Goal: Information Seeking & Learning: Learn about a topic

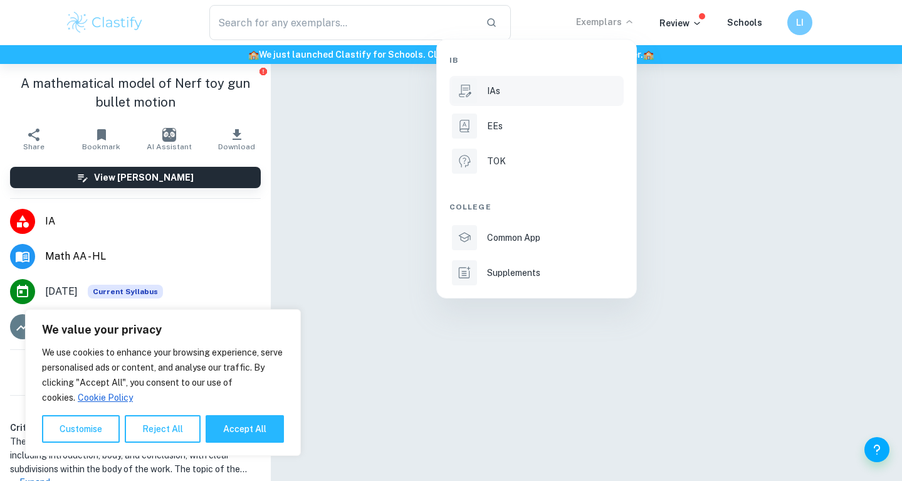
click at [503, 99] on li "IAs" at bounding box center [537, 91] width 174 height 30
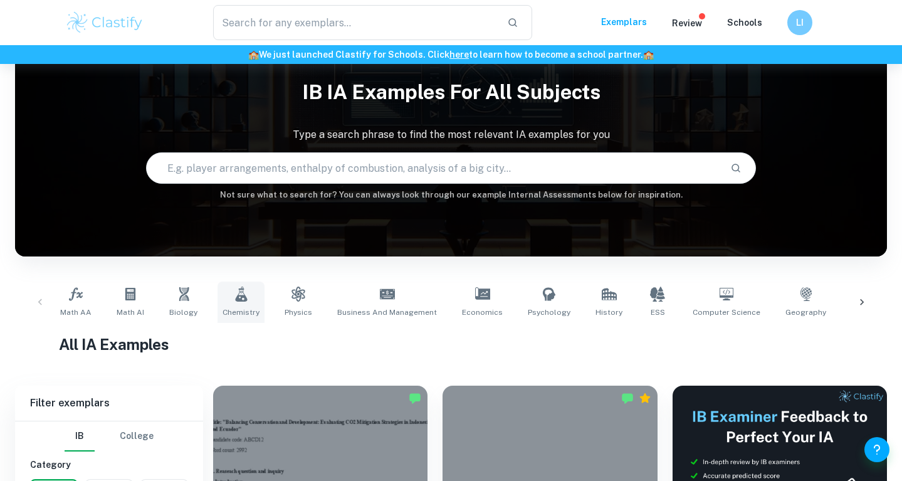
scroll to position [37, 0]
click at [78, 294] on icon at bounding box center [76, 293] width 14 height 13
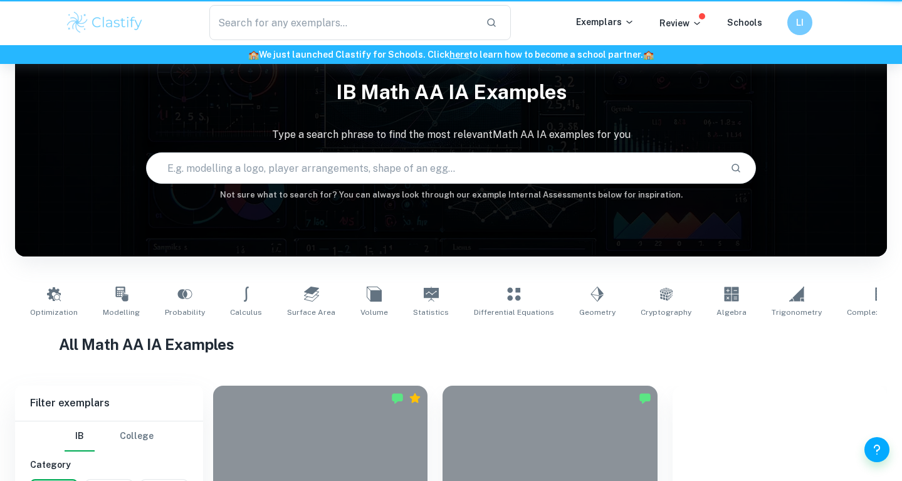
type input "Math AA"
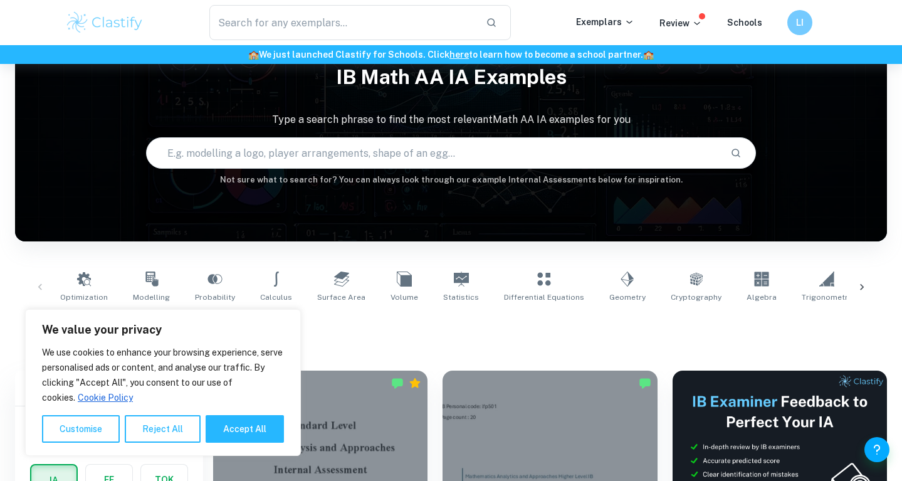
scroll to position [87, 0]
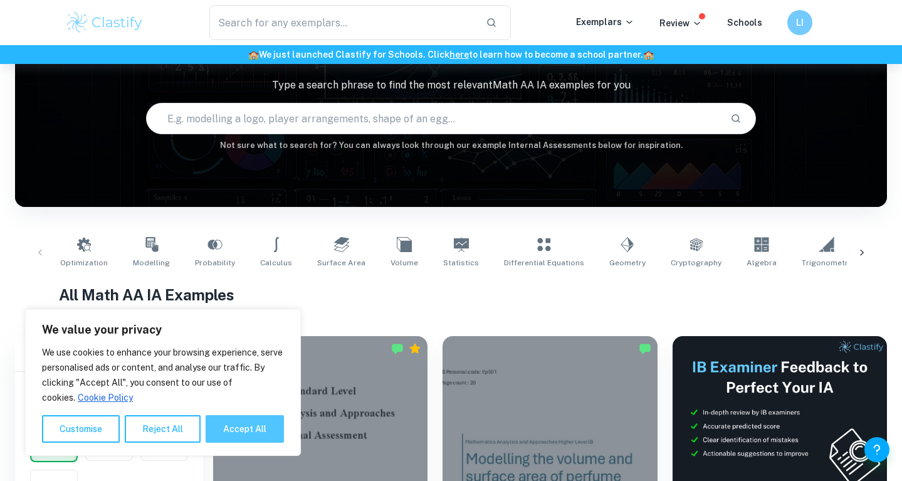
click at [251, 439] on button "Accept All" at bounding box center [245, 429] width 78 height 28
checkbox input "true"
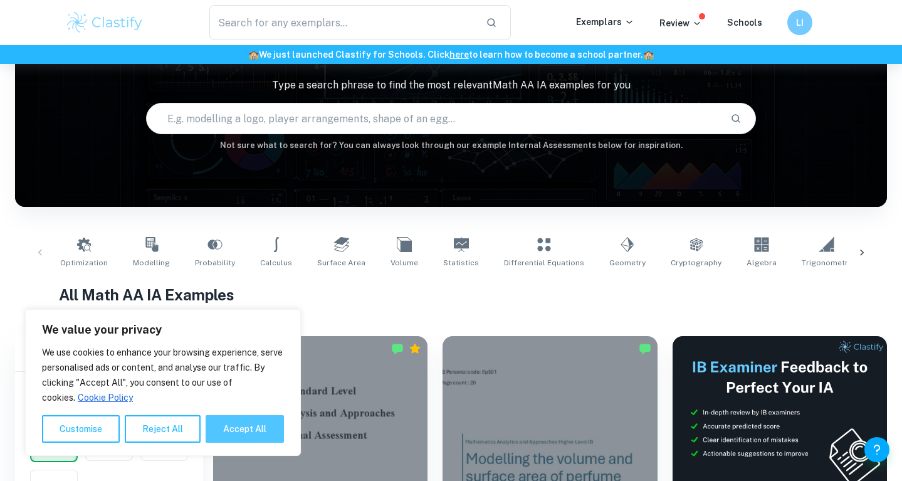
checkbox input "true"
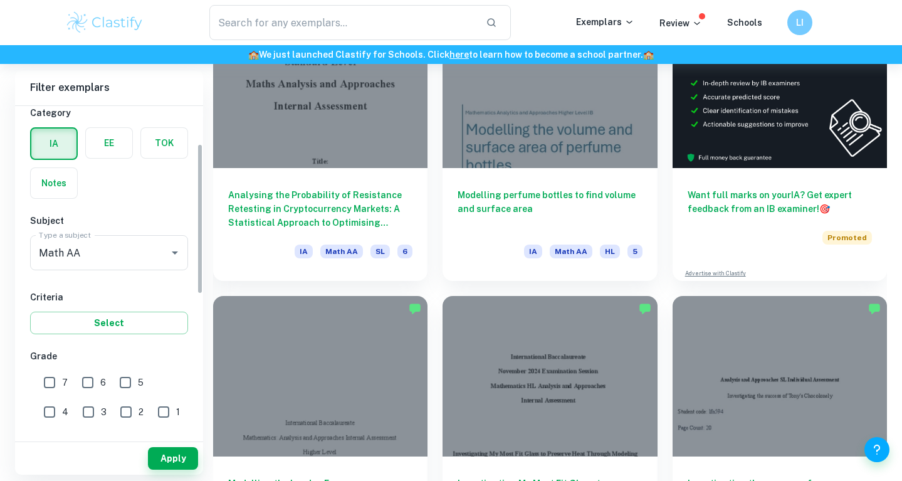
scroll to position [83, 0]
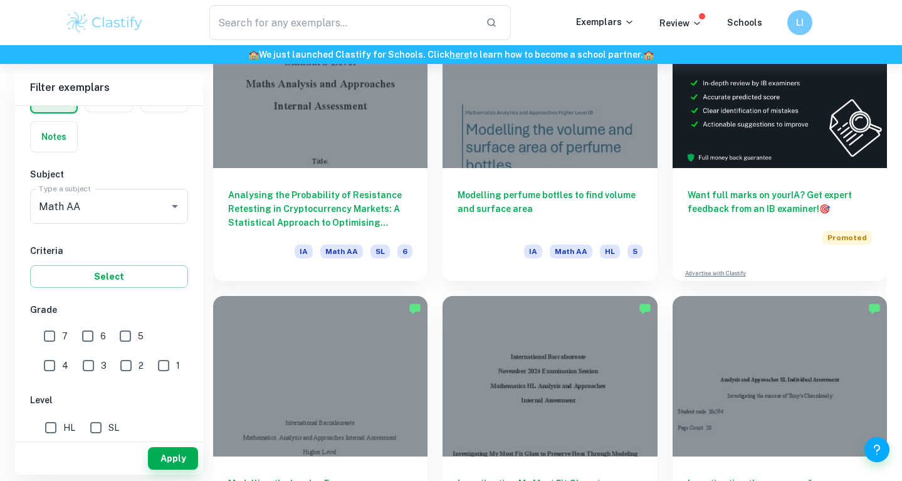
click at [57, 341] on input "7" at bounding box center [49, 336] width 25 height 25
checkbox input "true"
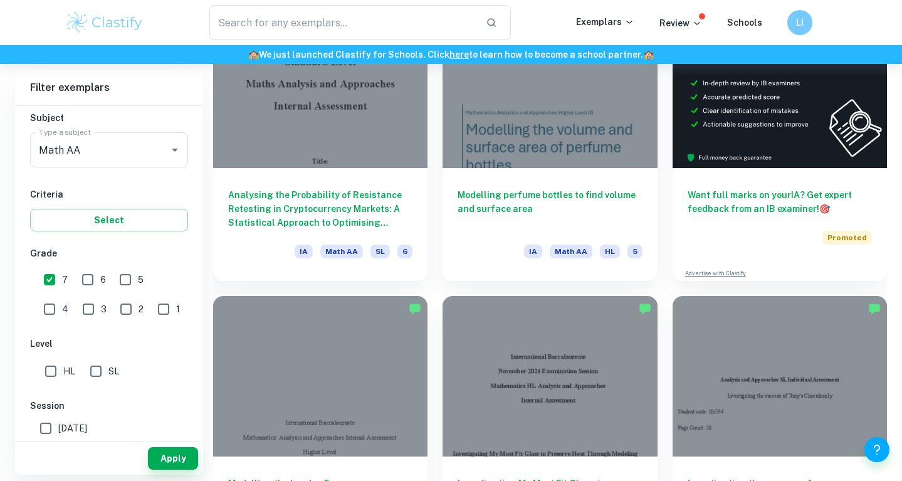
click at [104, 374] on input "SL" at bounding box center [95, 371] width 25 height 25
checkbox input "true"
click at [183, 457] on button "Apply" at bounding box center [173, 458] width 50 height 23
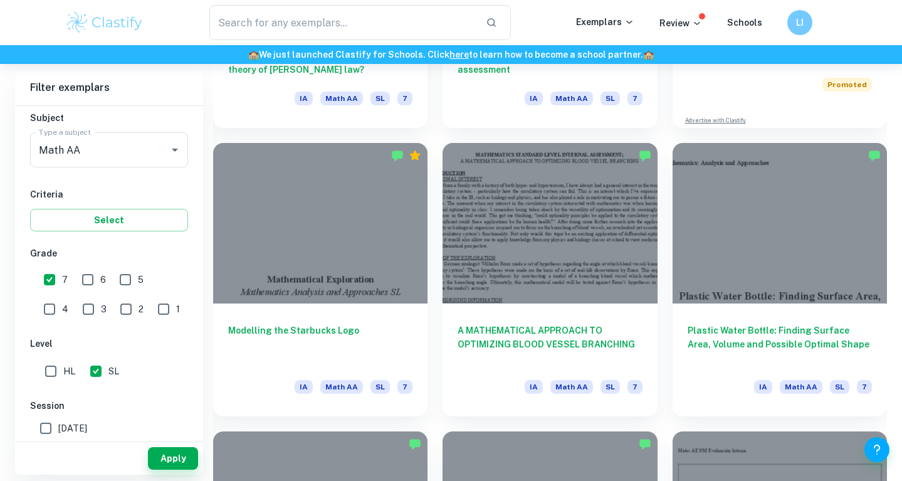
scroll to position [600, 0]
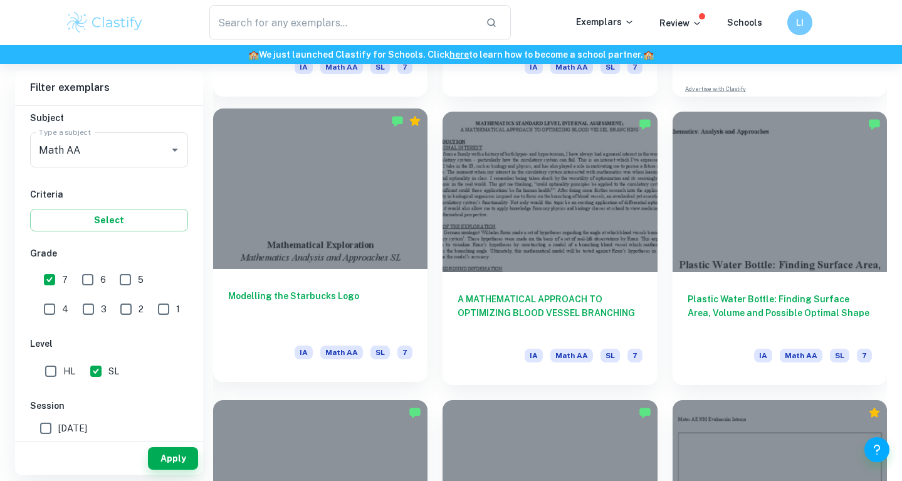
click at [315, 292] on h6 "Modelling the Starbucks Logo" at bounding box center [320, 309] width 184 height 41
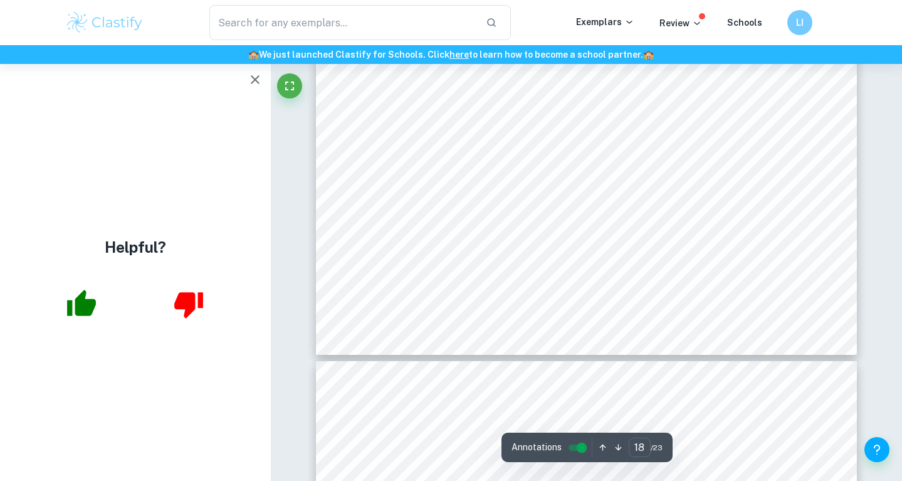
scroll to position [13761, 1]
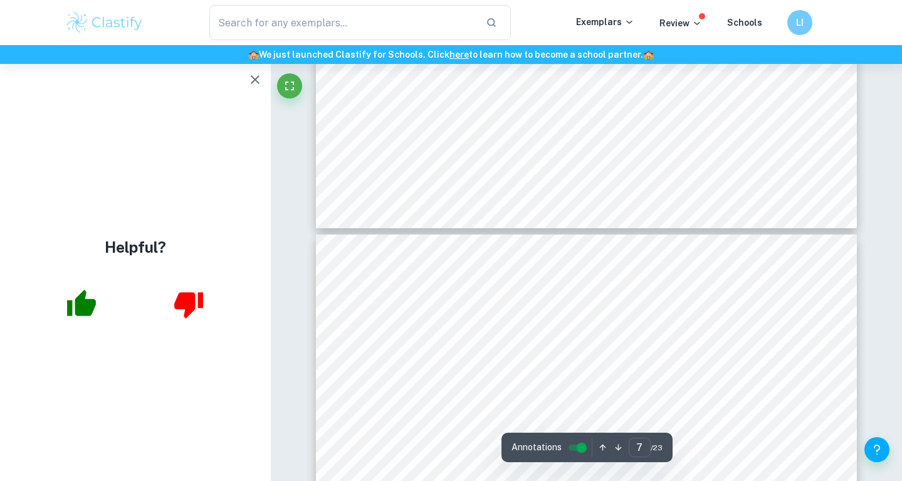
type input "6"
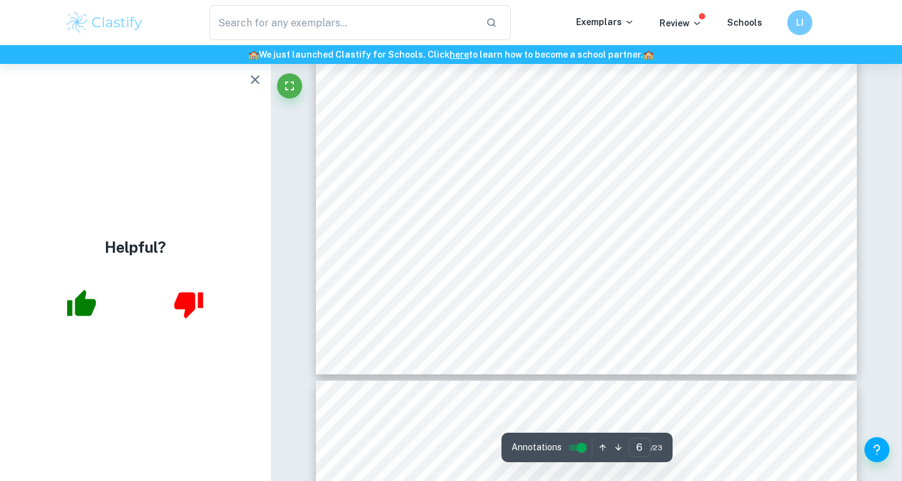
scroll to position [4381, 0]
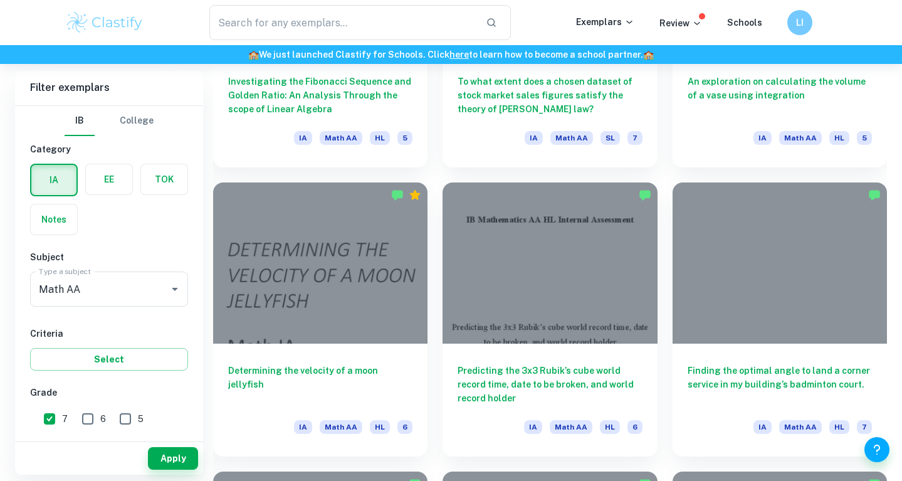
scroll to position [2356, 0]
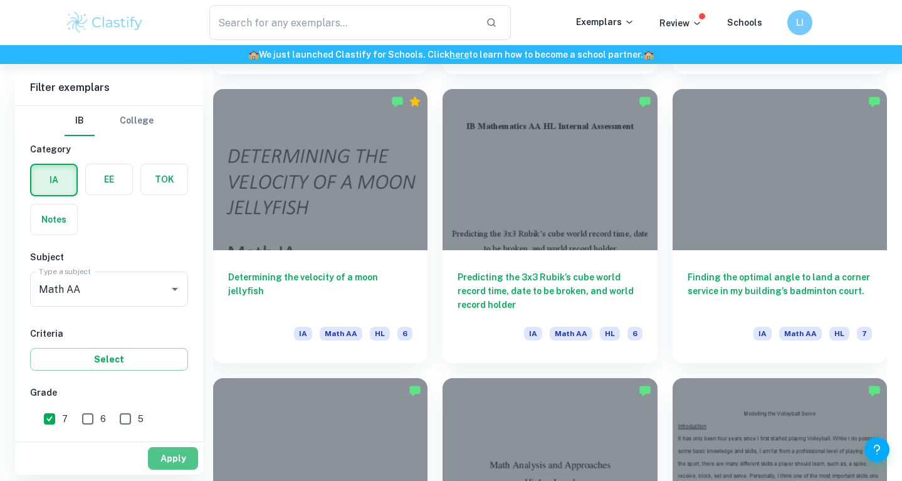
click at [165, 450] on button "Apply" at bounding box center [173, 458] width 50 height 23
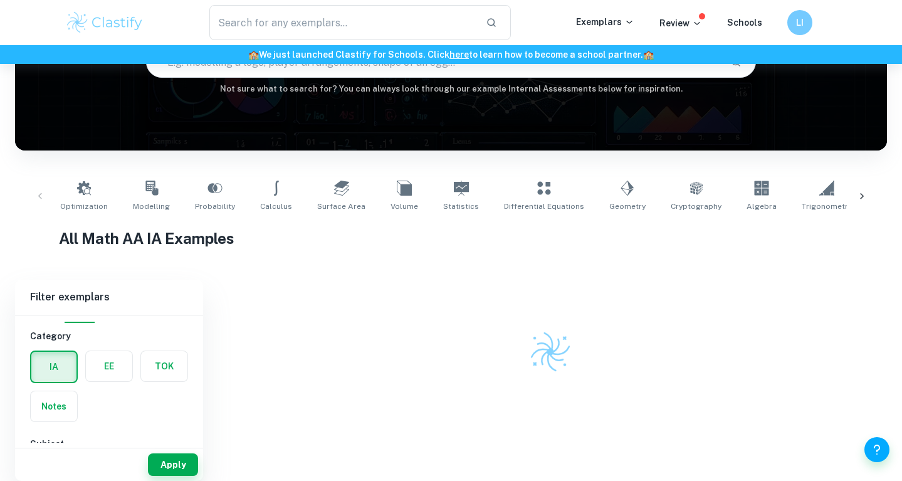
scroll to position [132, 0]
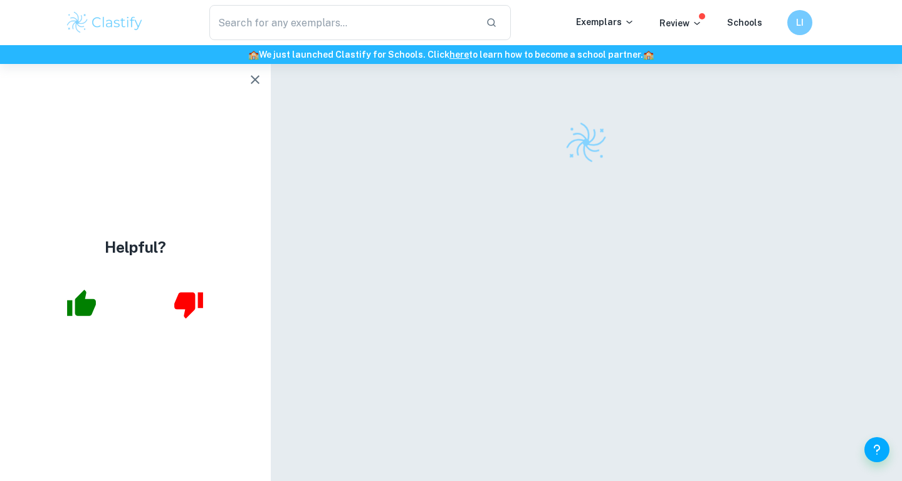
click at [249, 74] on icon "button" at bounding box center [255, 79] width 15 height 15
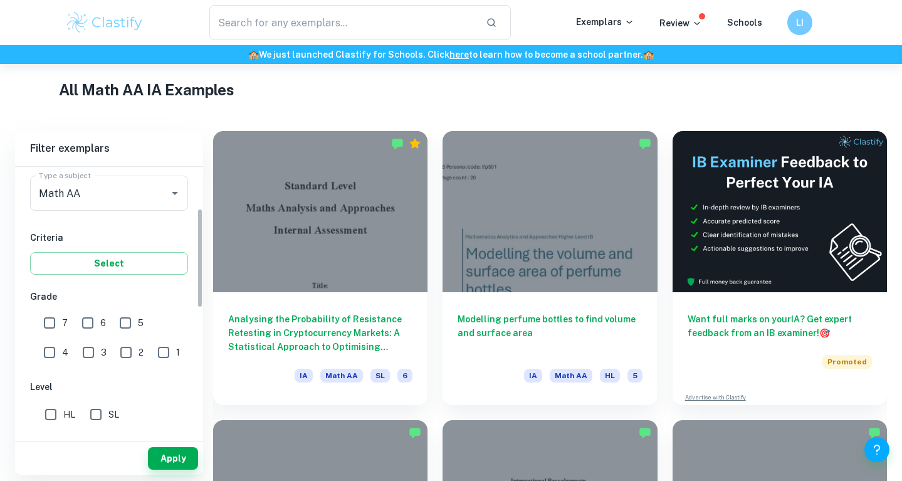
scroll to position [165, 0]
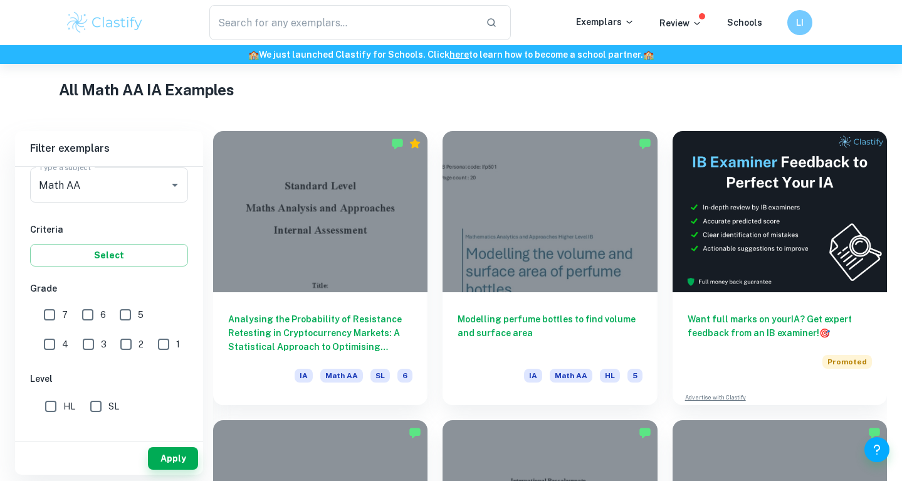
click at [59, 322] on input "7" at bounding box center [49, 314] width 25 height 25
checkbox input "true"
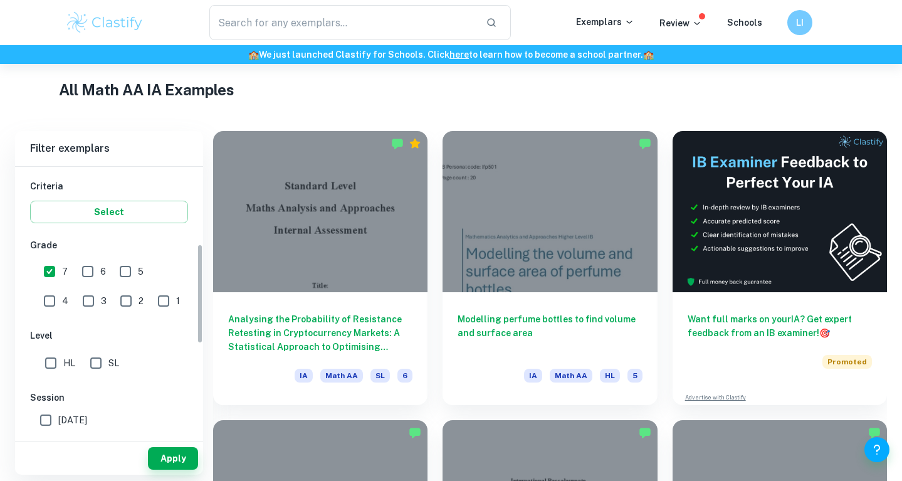
click at [99, 359] on input "SL" at bounding box center [95, 363] width 25 height 25
checkbox input "true"
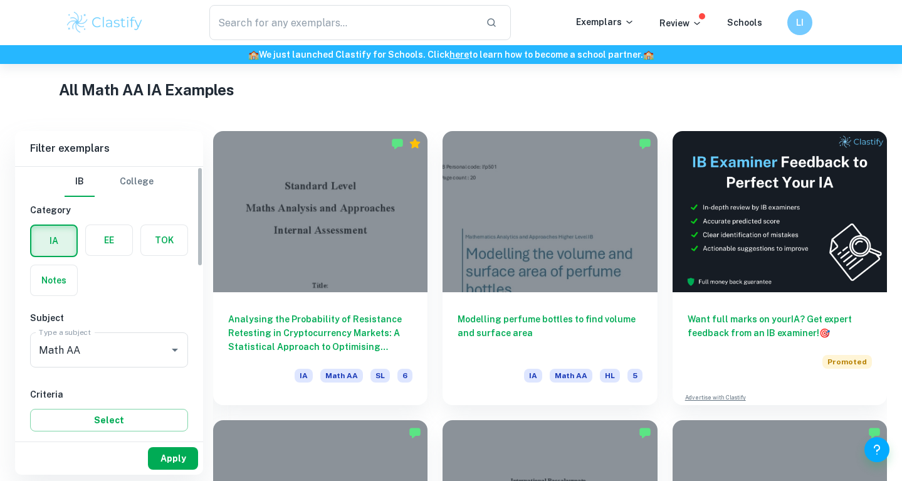
scroll to position [0, 0]
click at [179, 459] on button "Apply" at bounding box center [173, 458] width 50 height 23
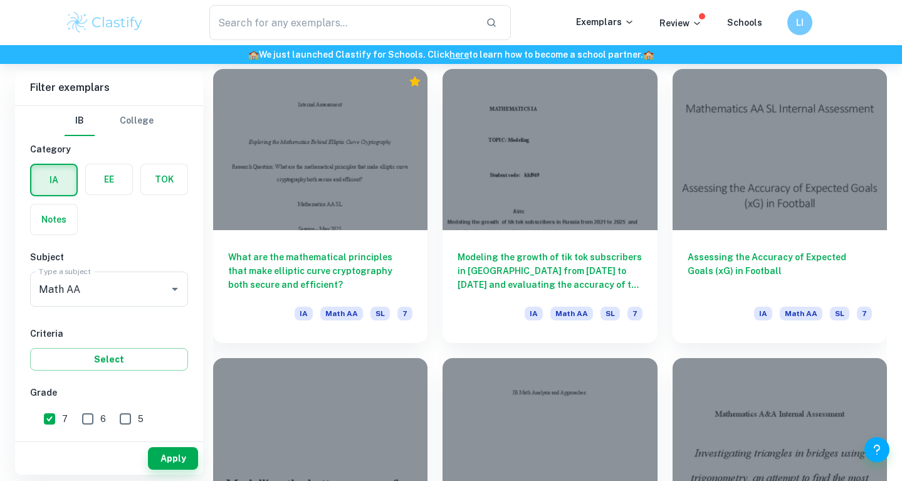
scroll to position [2662, 0]
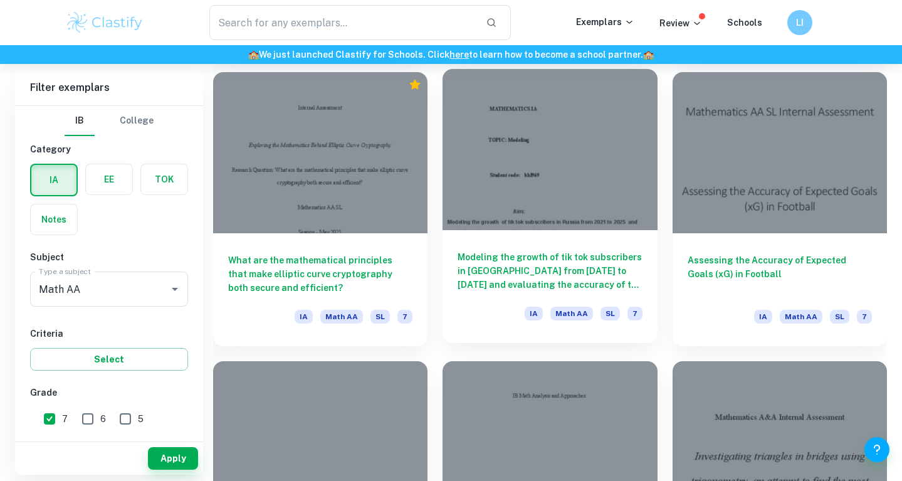
click at [489, 281] on h6 "Modeling the growth of tik tok subscribers in Russia from 2021 to 2025 and eval…" at bounding box center [550, 270] width 184 height 41
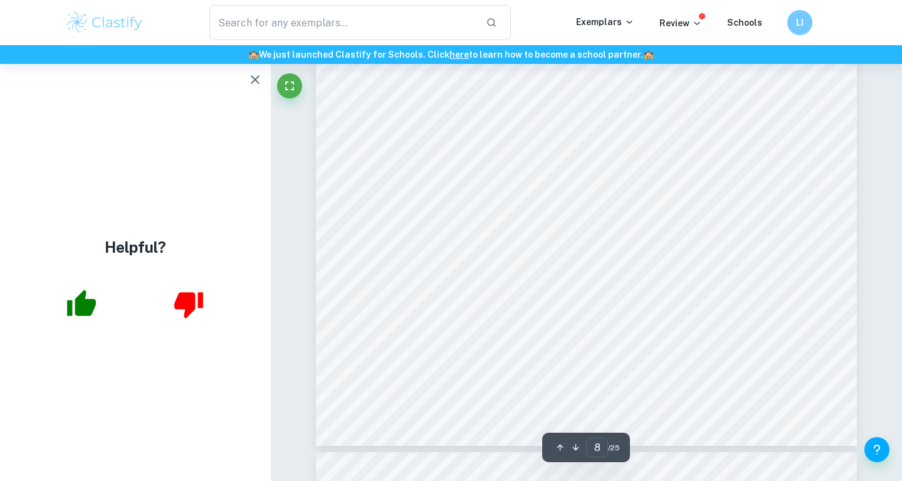
scroll to position [5367, 0]
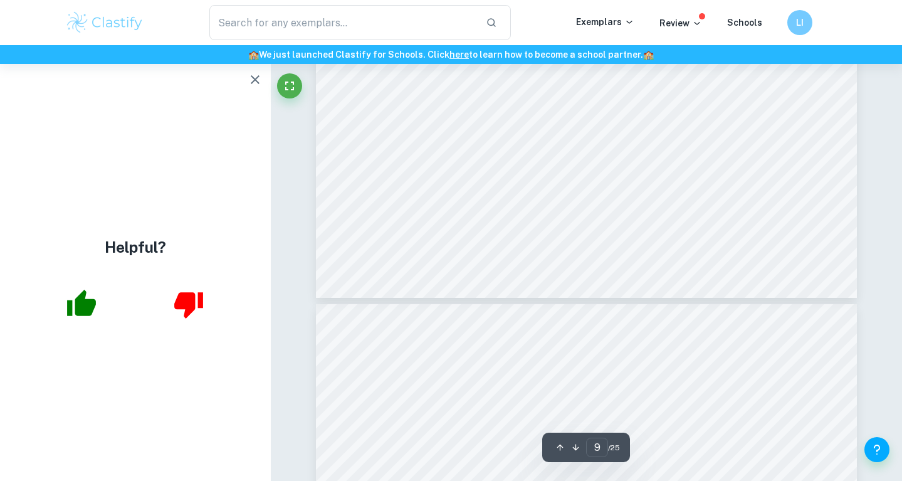
type input "10"
click at [255, 77] on icon "button" at bounding box center [255, 79] width 15 height 15
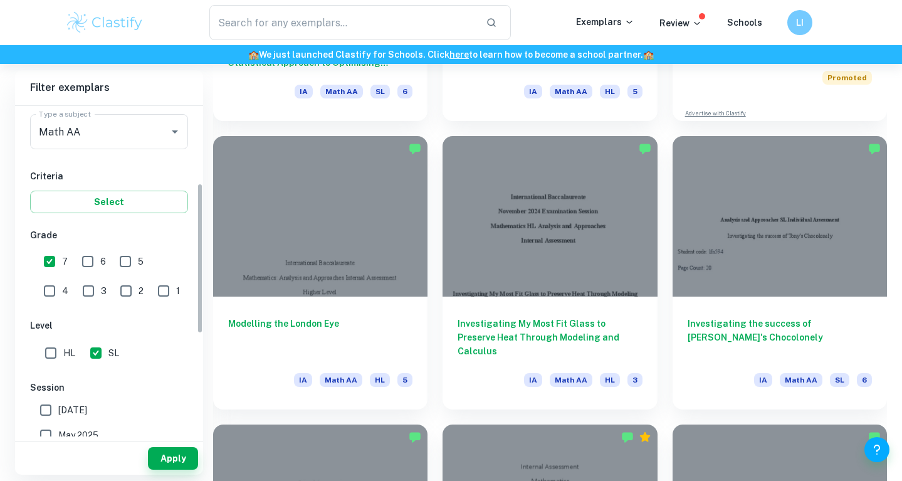
scroll to position [171, 0]
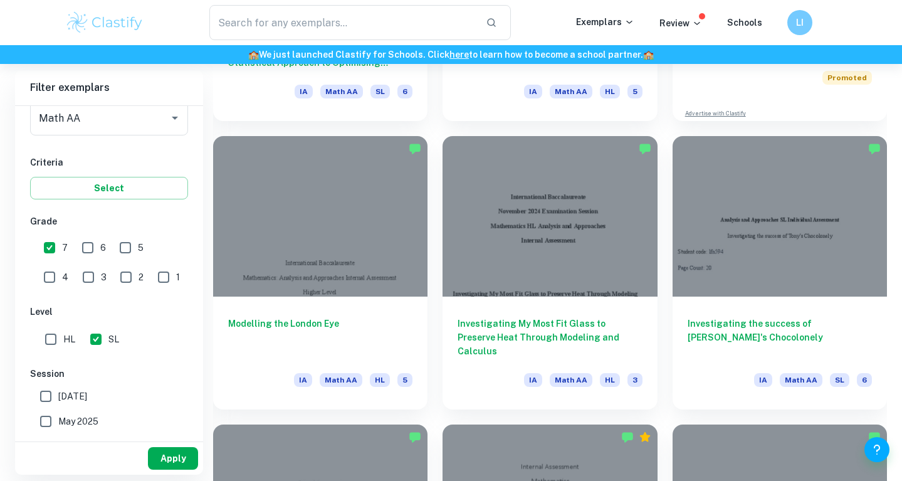
click at [183, 455] on button "Apply" at bounding box center [173, 458] width 50 height 23
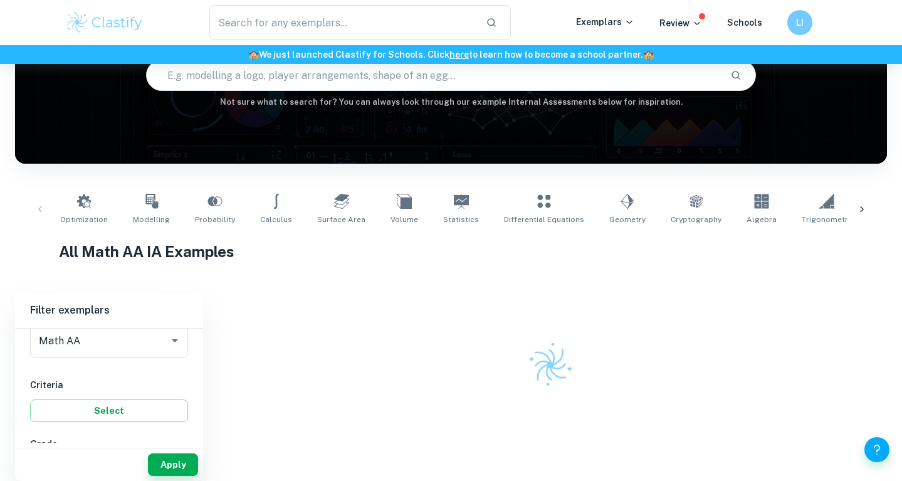
scroll to position [132, 0]
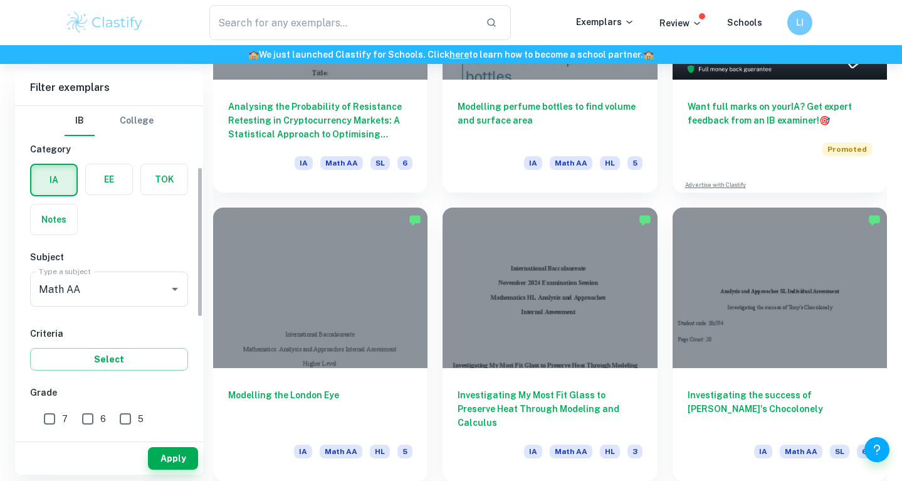
scroll to position [134, 0]
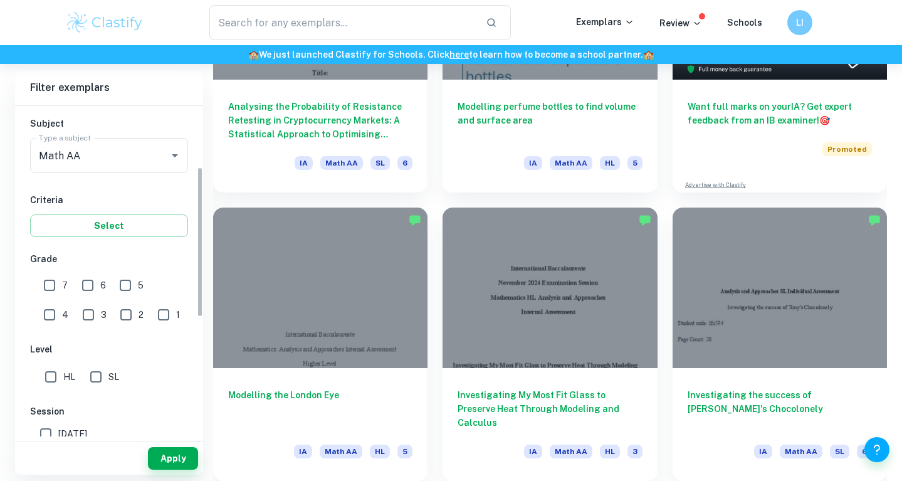
click at [46, 283] on input "7" at bounding box center [49, 285] width 25 height 25
checkbox input "true"
click at [167, 457] on button "Apply" at bounding box center [173, 458] width 50 height 23
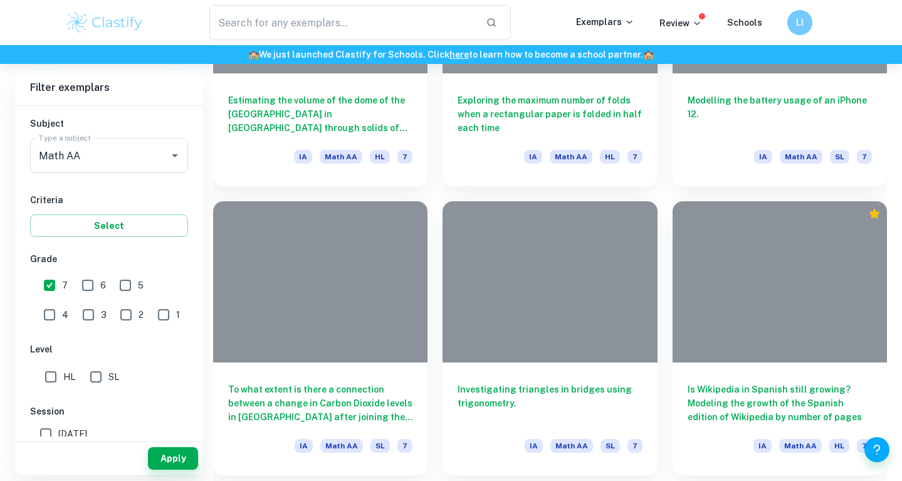
scroll to position [3766, 0]
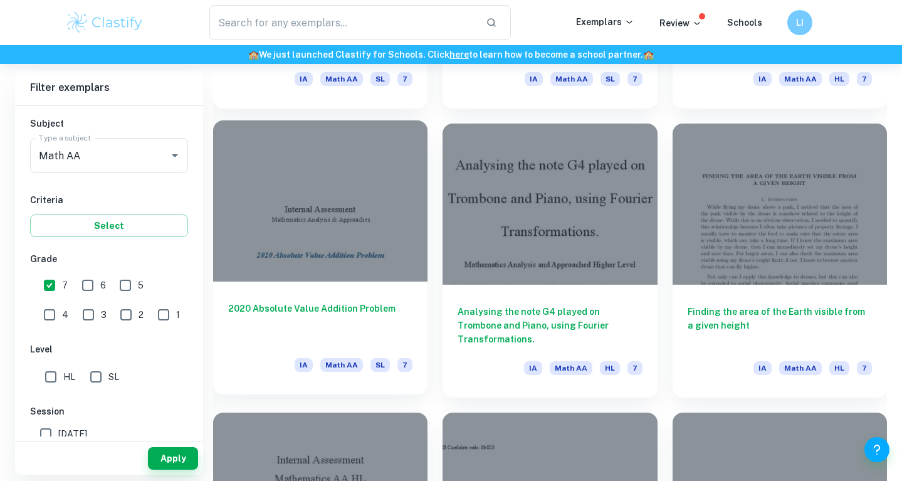
click at [355, 305] on h6 "2020 Absolute Value Addition Problem" at bounding box center [320, 322] width 184 height 41
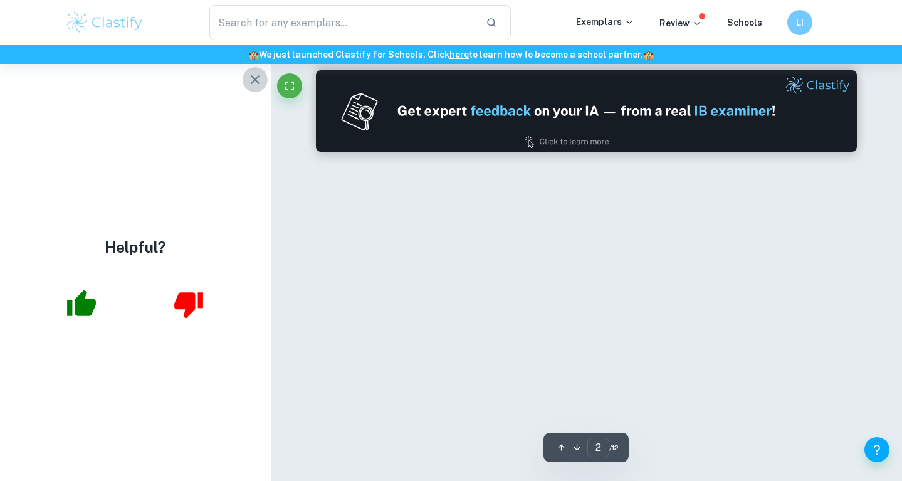
click at [254, 85] on icon "button" at bounding box center [255, 79] width 15 height 15
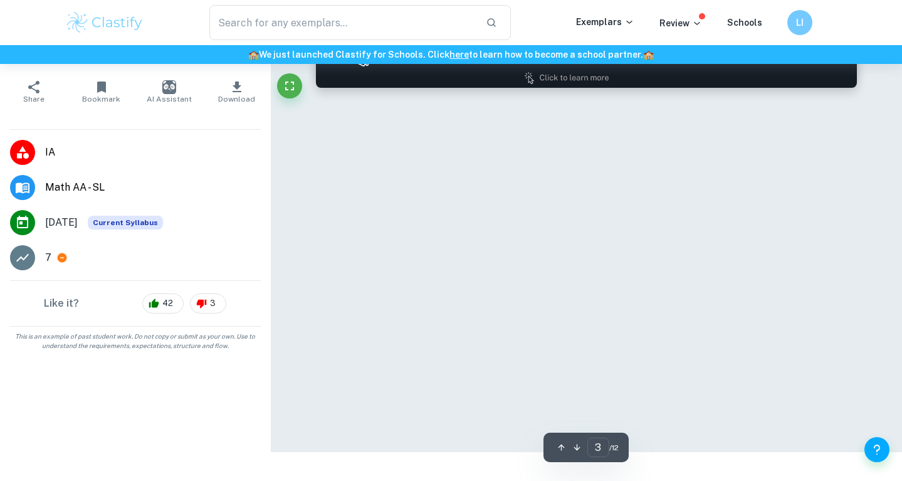
type input "2"
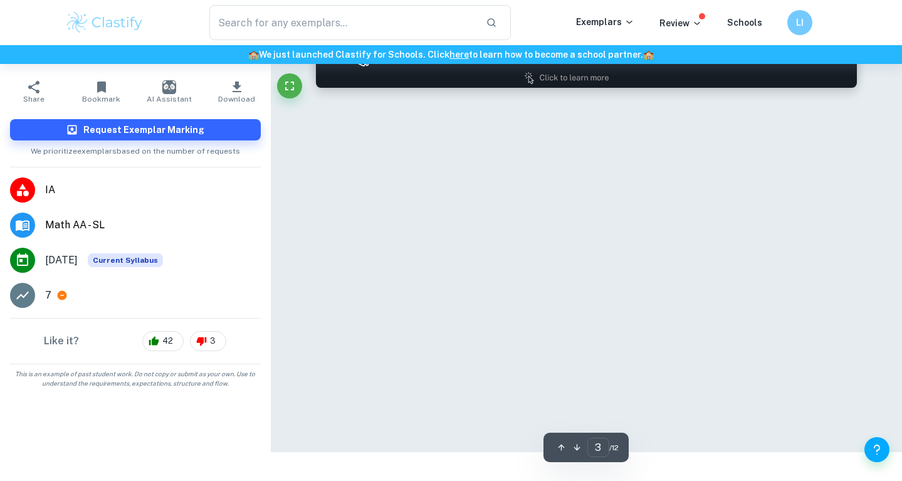
type input "2"
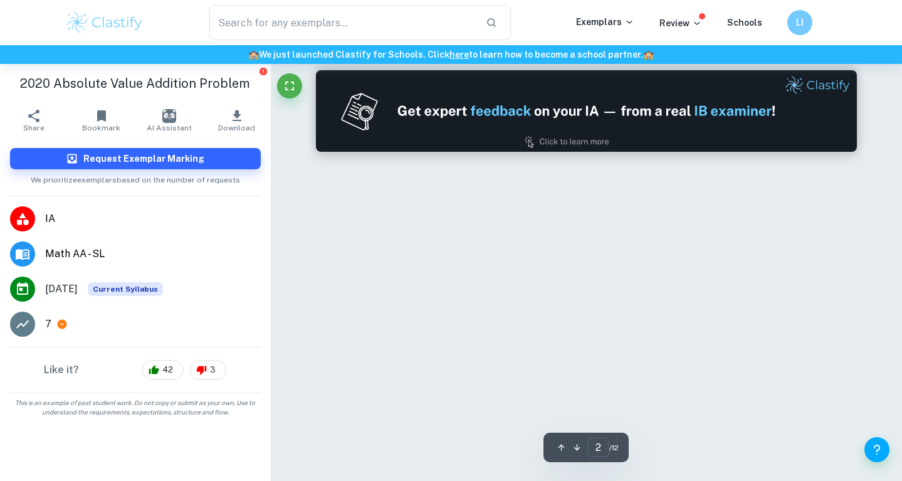
click at [508, 236] on div "Ask Clai 2 ​ / 12" at bounding box center [586, 290] width 541 height 452
click at [557, 450] on icon "button" at bounding box center [561, 447] width 9 height 9
click at [576, 450] on icon "button" at bounding box center [577, 448] width 6 height 6
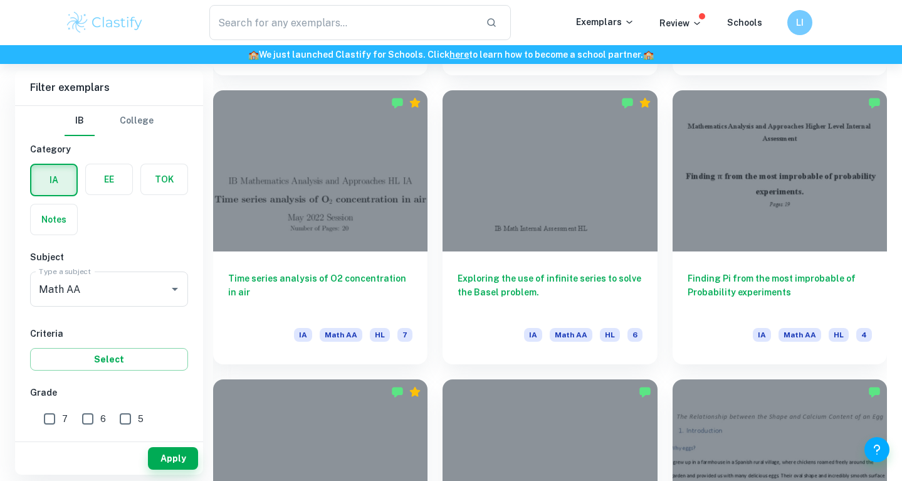
scroll to position [11891, 0]
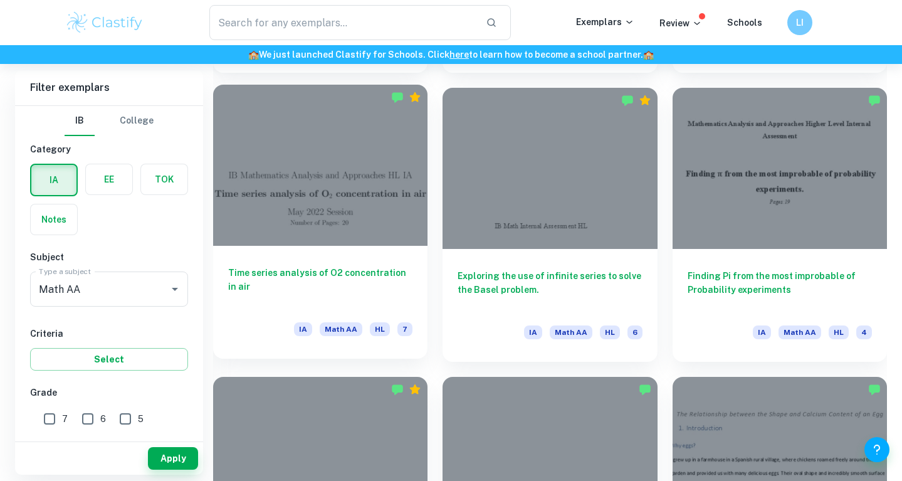
click at [352, 277] on h6 "Time series analysis of O2 concentration in air" at bounding box center [320, 286] width 184 height 41
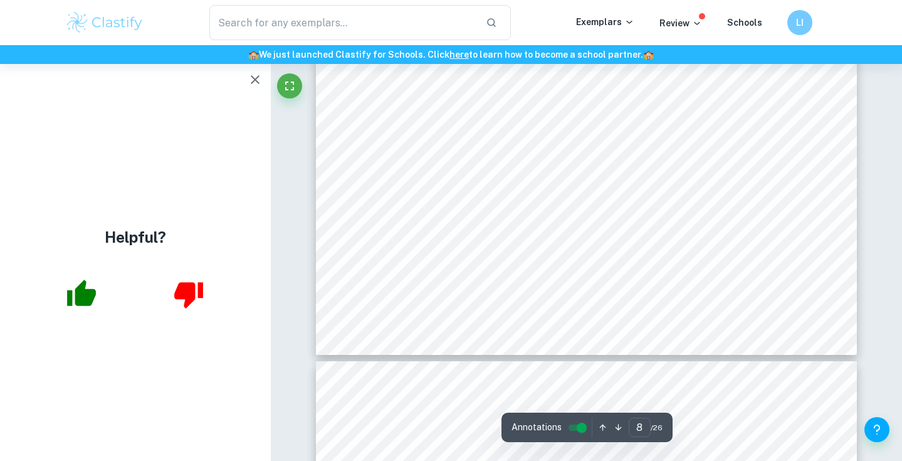
scroll to position [6019, 0]
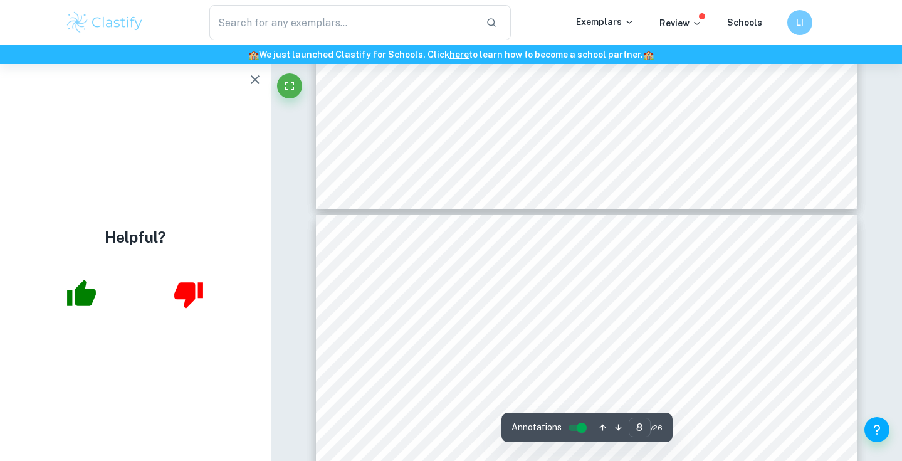
type input "9"
click at [253, 83] on icon "button" at bounding box center [255, 79] width 15 height 15
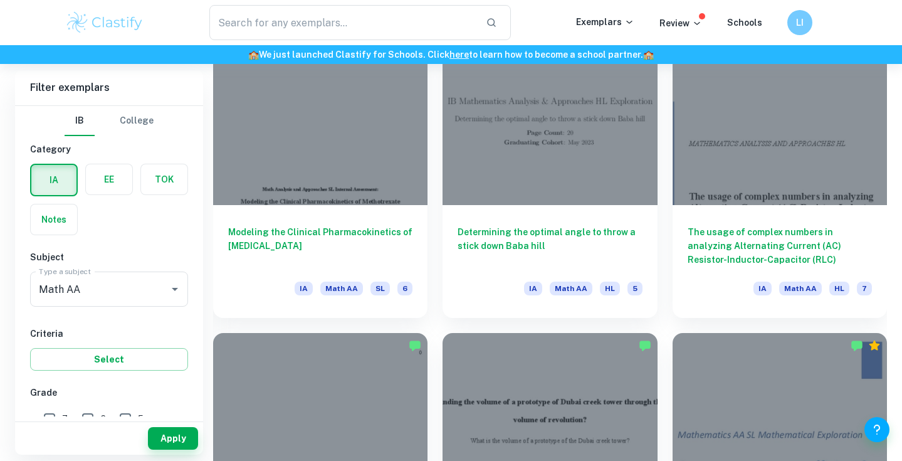
scroll to position [8194, 0]
